Goal: Task Accomplishment & Management: Use online tool/utility

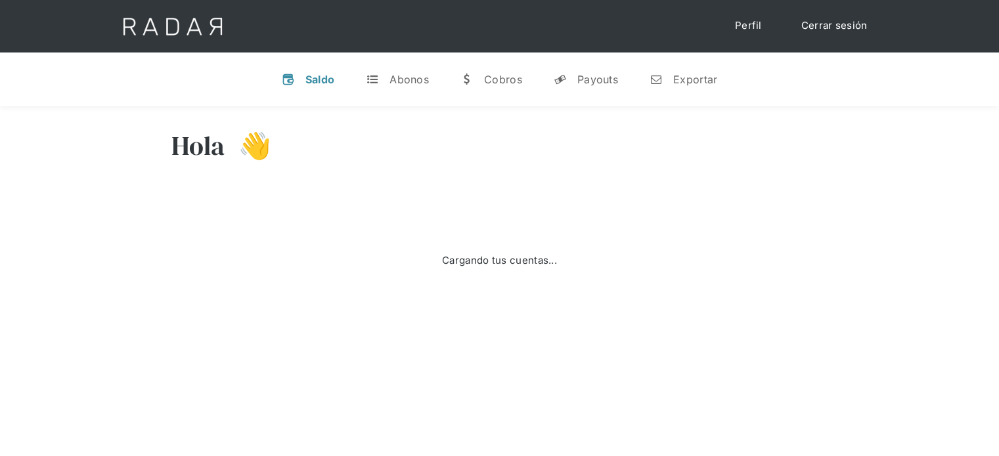
select select "prontopaga"
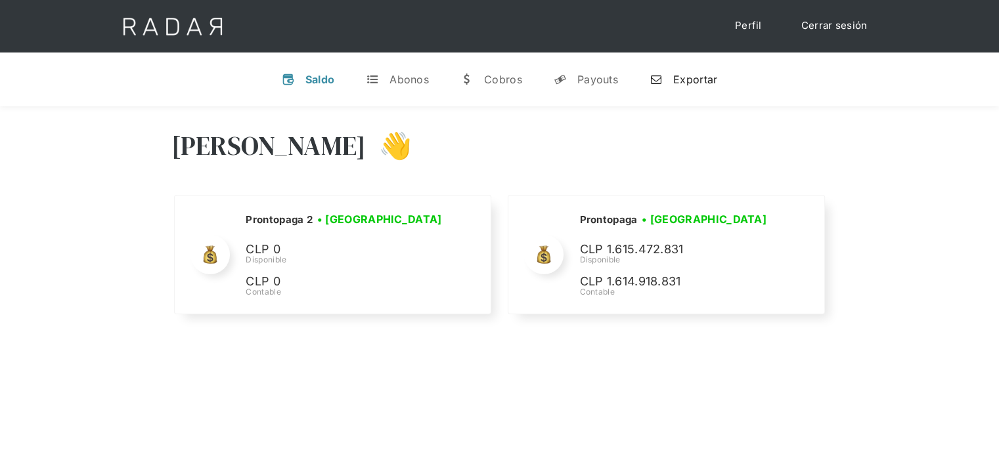
click at [692, 84] on div "Exportar" at bounding box center [695, 79] width 44 height 13
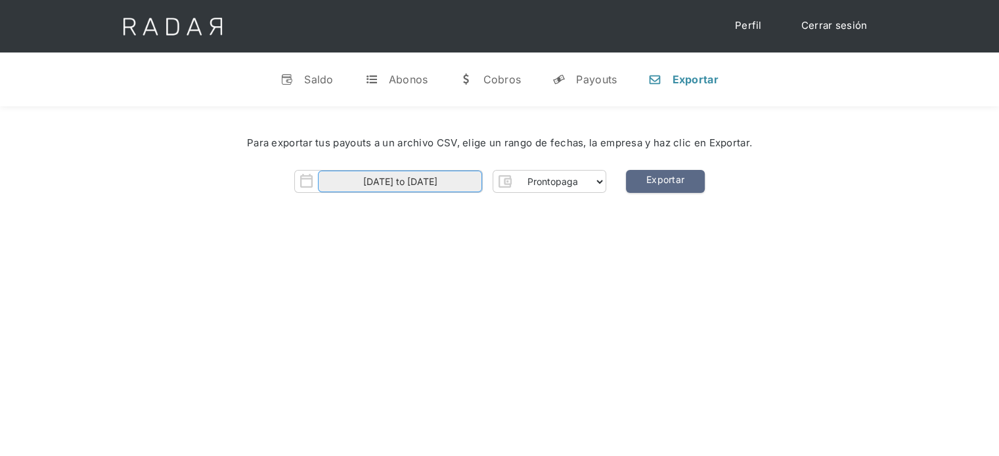
click at [447, 183] on input "[DATE] to [DATE]" at bounding box center [400, 182] width 164 height 22
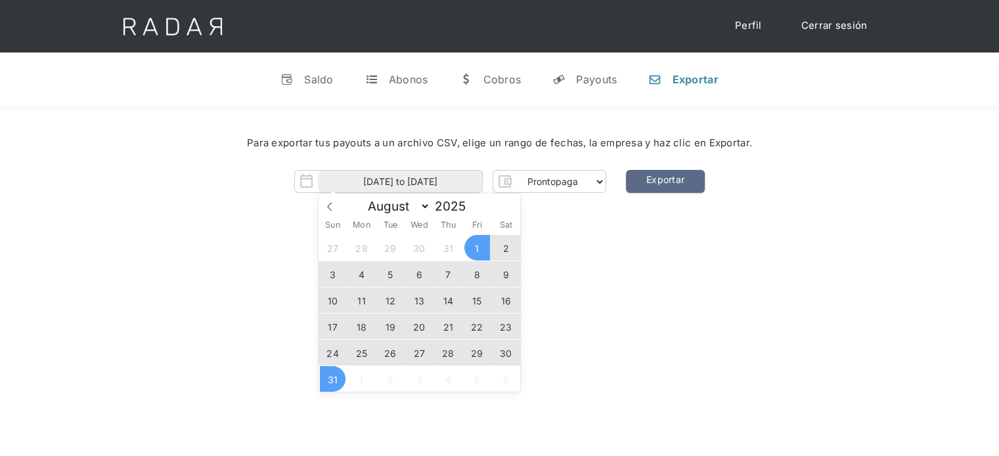
click at [504, 354] on span "30" at bounding box center [506, 353] width 26 height 26
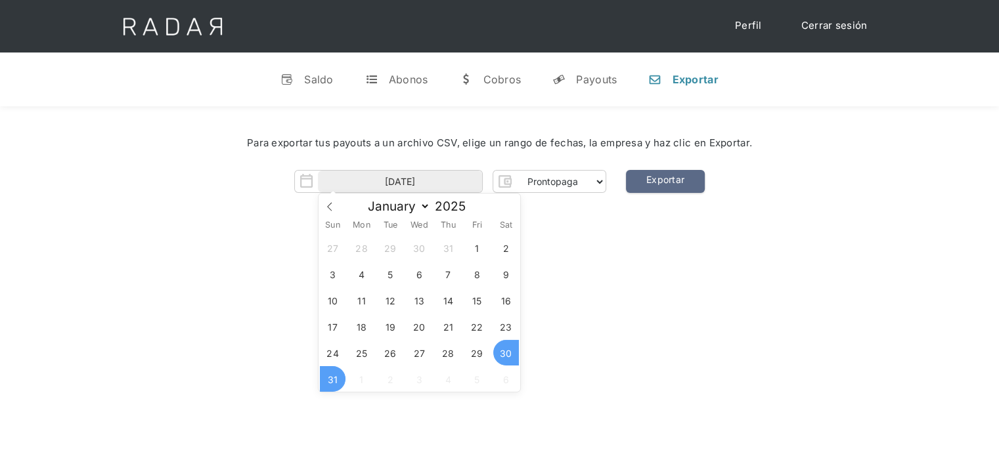
click at [338, 382] on span "31" at bounding box center [333, 379] width 26 height 26
type input "[DATE] to [DATE]"
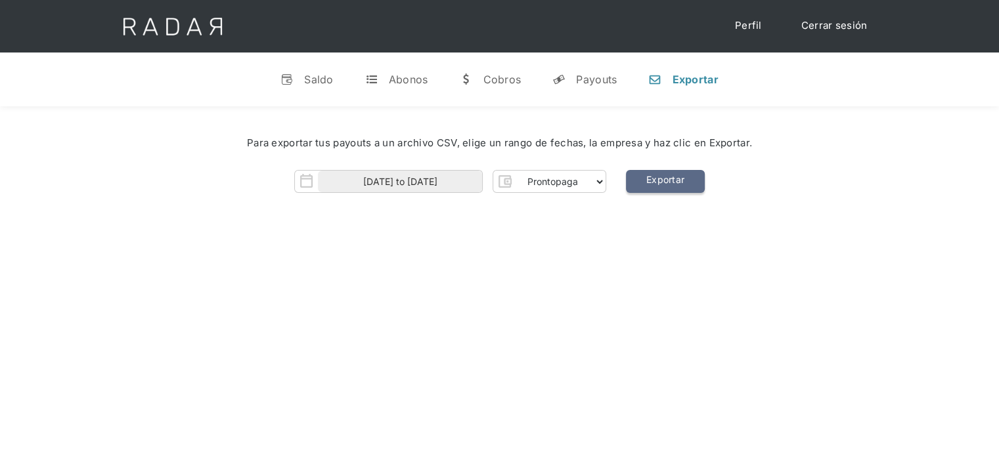
click at [683, 188] on link "Exportar" at bounding box center [665, 181] width 79 height 23
click at [846, 26] on link "Cerrar sesión" at bounding box center [834, 26] width 93 height 26
